Goal: Task Accomplishment & Management: Use online tool/utility

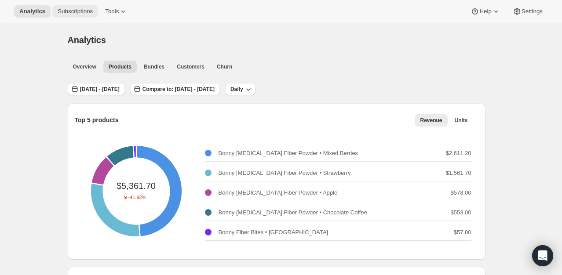
click at [82, 11] on span "Subscriptions" at bounding box center [75, 11] width 35 height 7
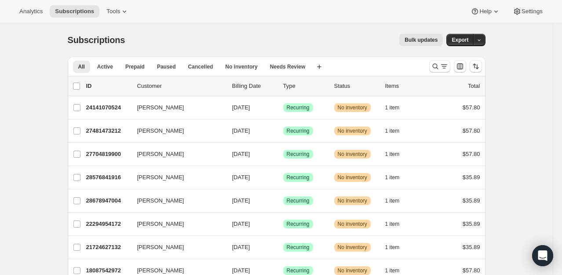
click at [414, 43] on span "Bulk updates" at bounding box center [421, 40] width 33 height 7
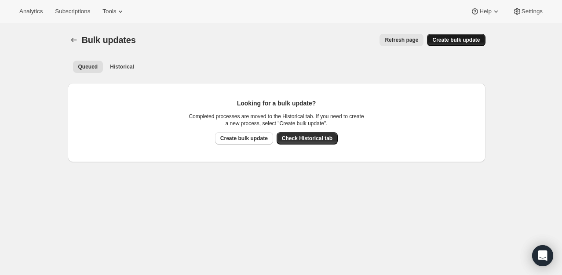
click at [454, 41] on span "Create bulk update" at bounding box center [457, 40] width 48 height 7
select select "09"
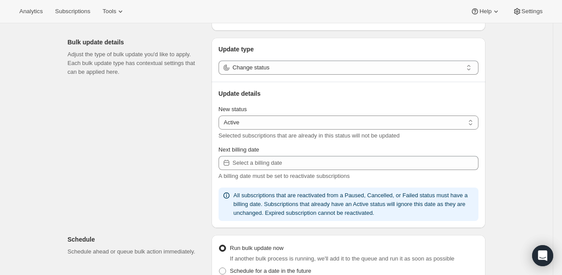
scroll to position [86, 0]
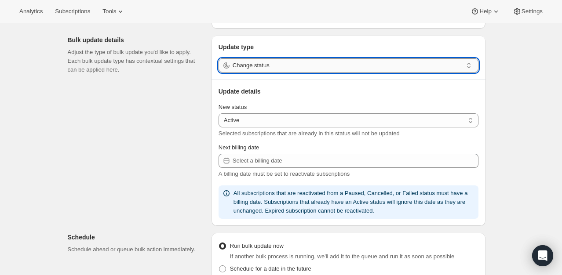
click at [361, 69] on input "Change status" at bounding box center [348, 66] width 230 height 14
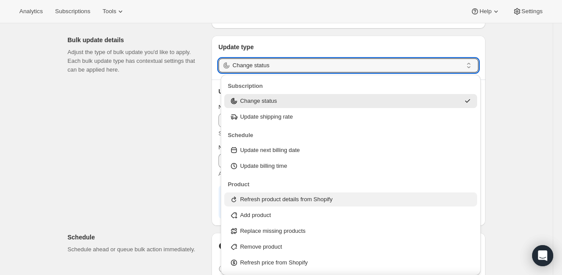
click at [333, 194] on div "Refresh product details from Shopify" at bounding box center [350, 200] width 253 height 14
type input "Refresh product details from Shopify"
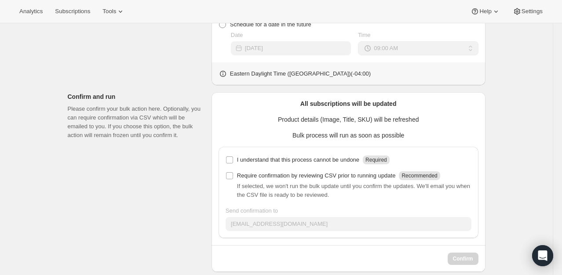
scroll to position [304, 0]
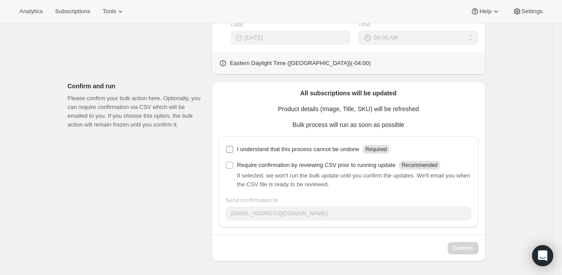
click at [332, 151] on p "I understand that this process cannot be undone" at bounding box center [298, 149] width 122 height 9
click at [233, 151] on input "I understand that this process cannot be undone Required" at bounding box center [229, 149] width 7 height 7
checkbox input "true"
click at [319, 166] on p "Require confirmation by reviewing CSV prior to running update" at bounding box center [316, 165] width 159 height 9
click at [233, 166] on input "Require confirmation by reviewing CSV prior to running update Recommended" at bounding box center [229, 165] width 7 height 7
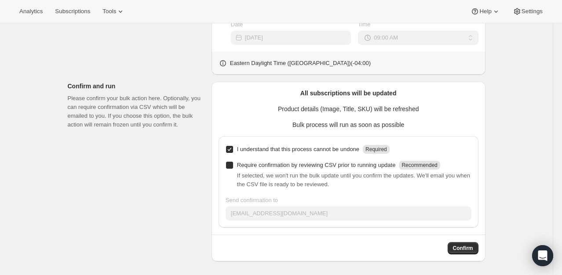
checkbox input "true"
click at [459, 251] on span "Confirm" at bounding box center [463, 248] width 20 height 7
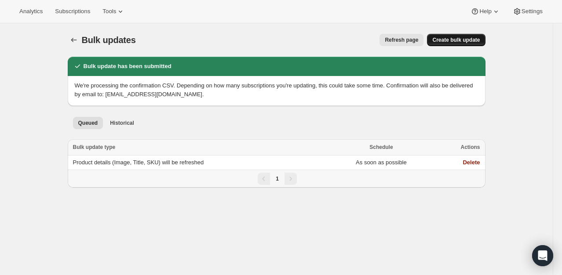
click at [447, 36] on button "Create bulk update" at bounding box center [456, 40] width 58 height 12
select select "09"
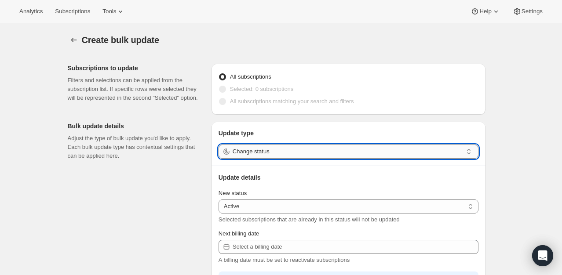
click at [332, 151] on input "Change status" at bounding box center [348, 152] width 230 height 14
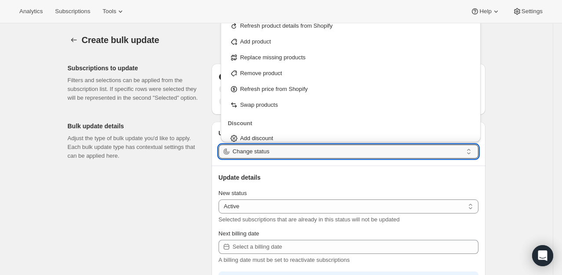
scroll to position [100, 0]
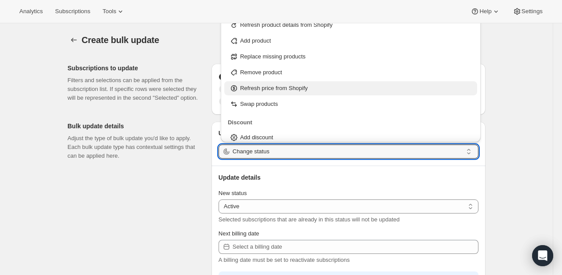
click at [343, 87] on div "Refresh price from Shopify" at bounding box center [351, 88] width 242 height 9
type input "Refresh price from Shopify"
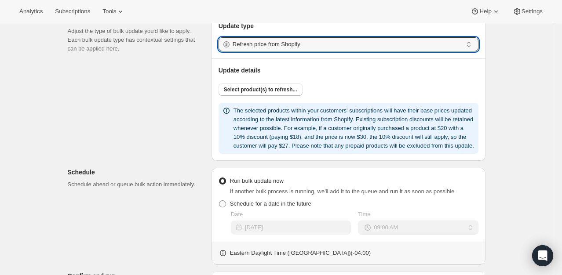
scroll to position [112, 0]
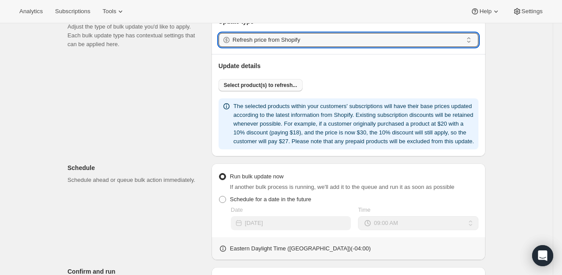
click at [263, 89] on button "Select product(s) to refresh..." at bounding box center [261, 85] width 84 height 12
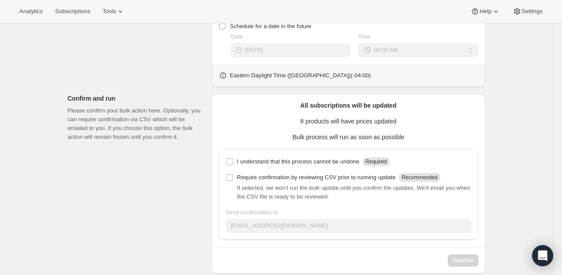
scroll to position [440, 0]
click at [294, 166] on p "I understand that this process cannot be undone" at bounding box center [298, 161] width 122 height 9
click at [233, 165] on input "I understand that this process cannot be undone Required" at bounding box center [229, 161] width 7 height 7
checkbox input "true"
click at [463, 265] on button "Confirm" at bounding box center [463, 260] width 31 height 12
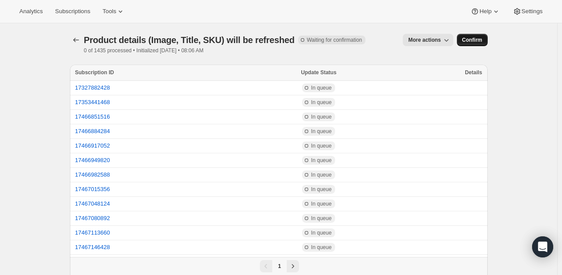
click at [480, 37] on span "Confirm" at bounding box center [472, 40] width 20 height 7
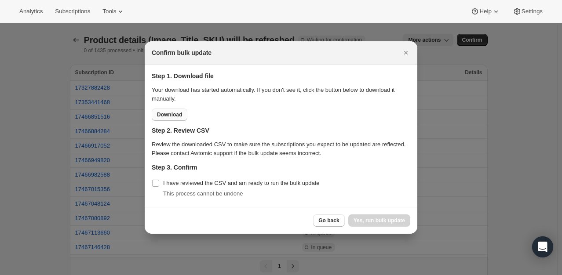
click at [177, 114] on span "Download" at bounding box center [169, 114] width 25 height 7
click at [157, 184] on input "I have reviewed the CSV and am ready to run the bulk update" at bounding box center [155, 183] width 7 height 7
checkbox input "true"
click at [382, 217] on button "Yes, run bulk update" at bounding box center [379, 221] width 62 height 12
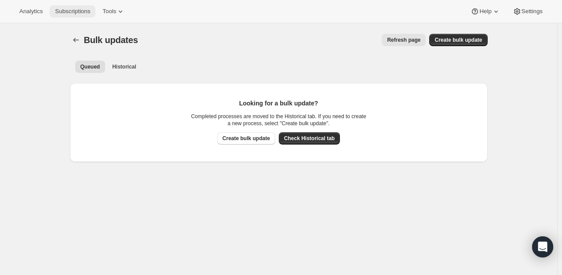
click at [61, 14] on span "Subscriptions" at bounding box center [72, 11] width 35 height 7
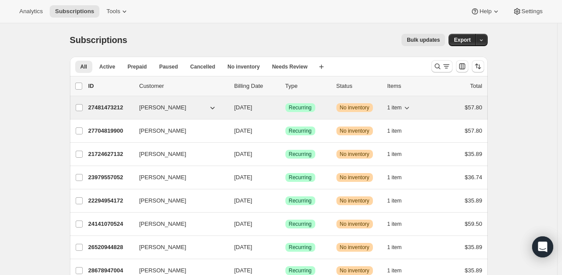
click at [116, 109] on p "27481473212" at bounding box center [110, 107] width 44 height 9
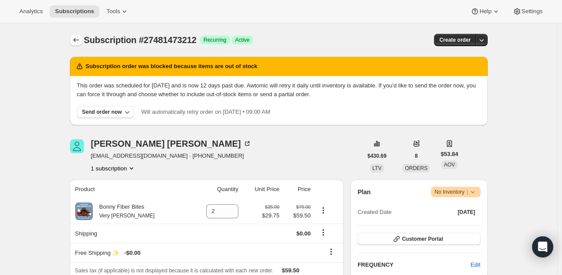
click at [79, 40] on icon "Subscriptions" at bounding box center [76, 40] width 9 height 9
